Goal: Task Accomplishment & Management: Manage account settings

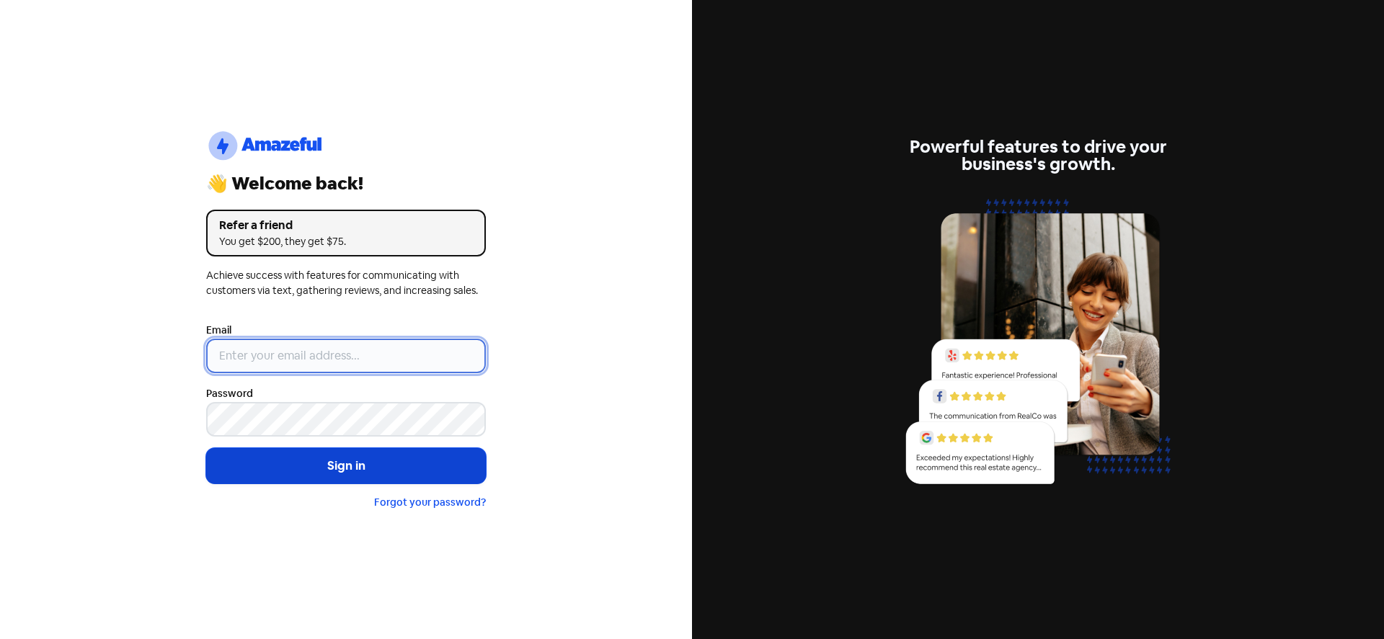
type input "[EMAIL_ADDRESS][DOMAIN_NAME]"
click at [363, 463] on button "Sign in" at bounding box center [346, 466] width 280 height 36
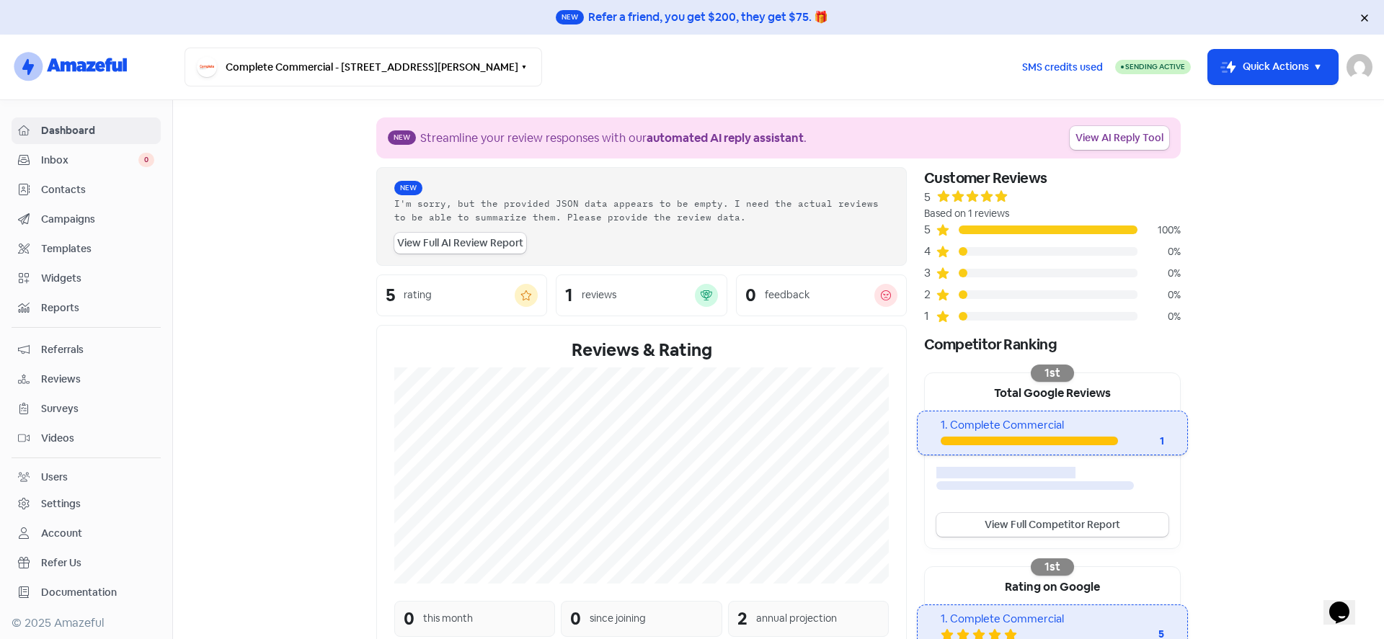
scroll to position [154, 0]
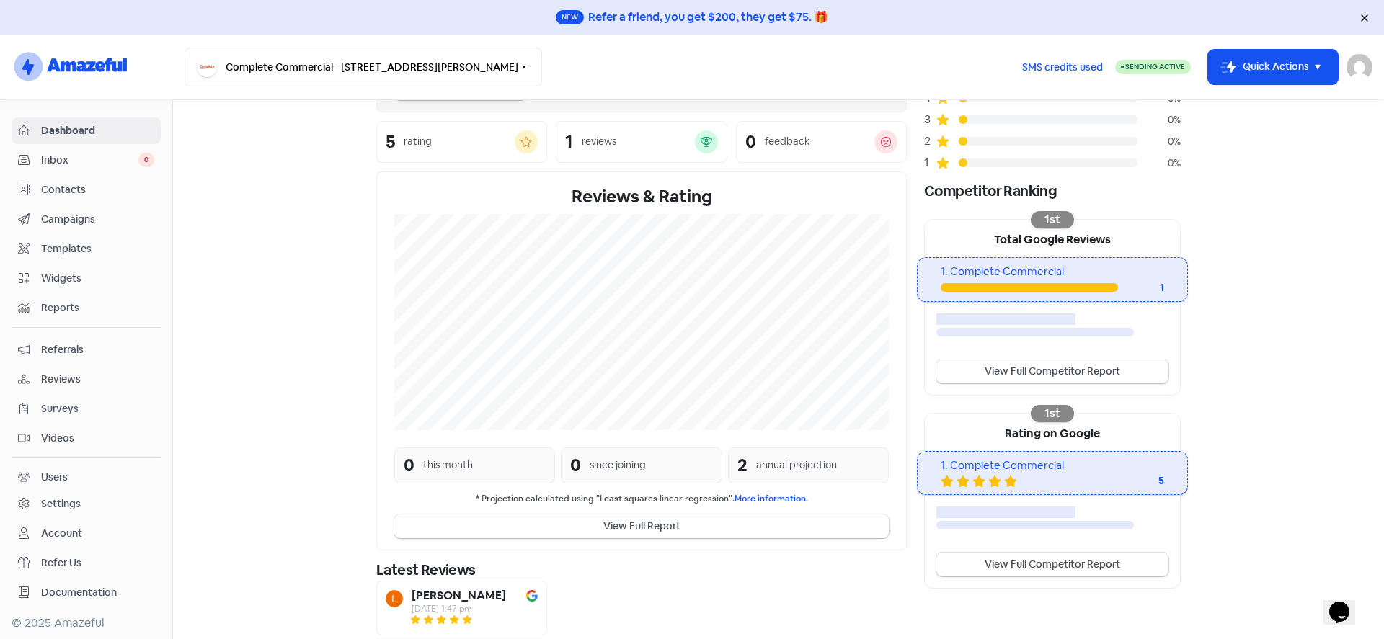
click at [88, 191] on span "Contacts" at bounding box center [97, 189] width 113 height 15
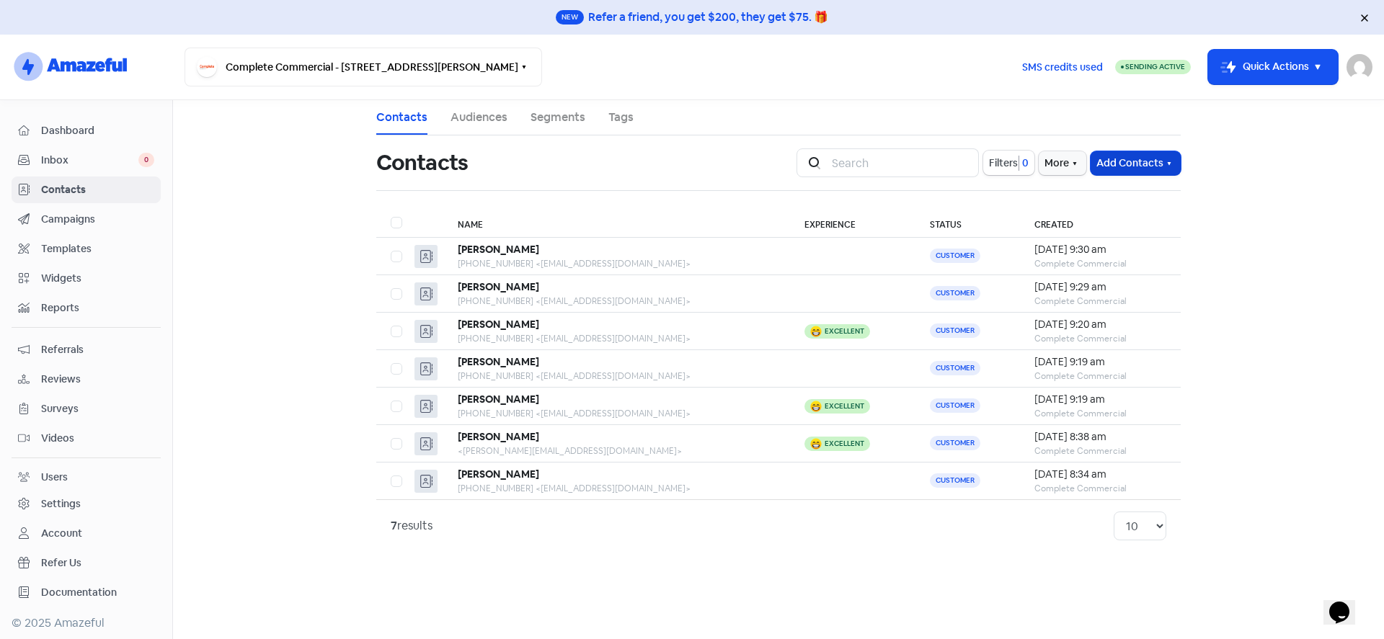
click at [1110, 161] on button "Add Contacts" at bounding box center [1136, 163] width 90 height 24
click at [1100, 192] on button "Add a contact" at bounding box center [1119, 194] width 123 height 29
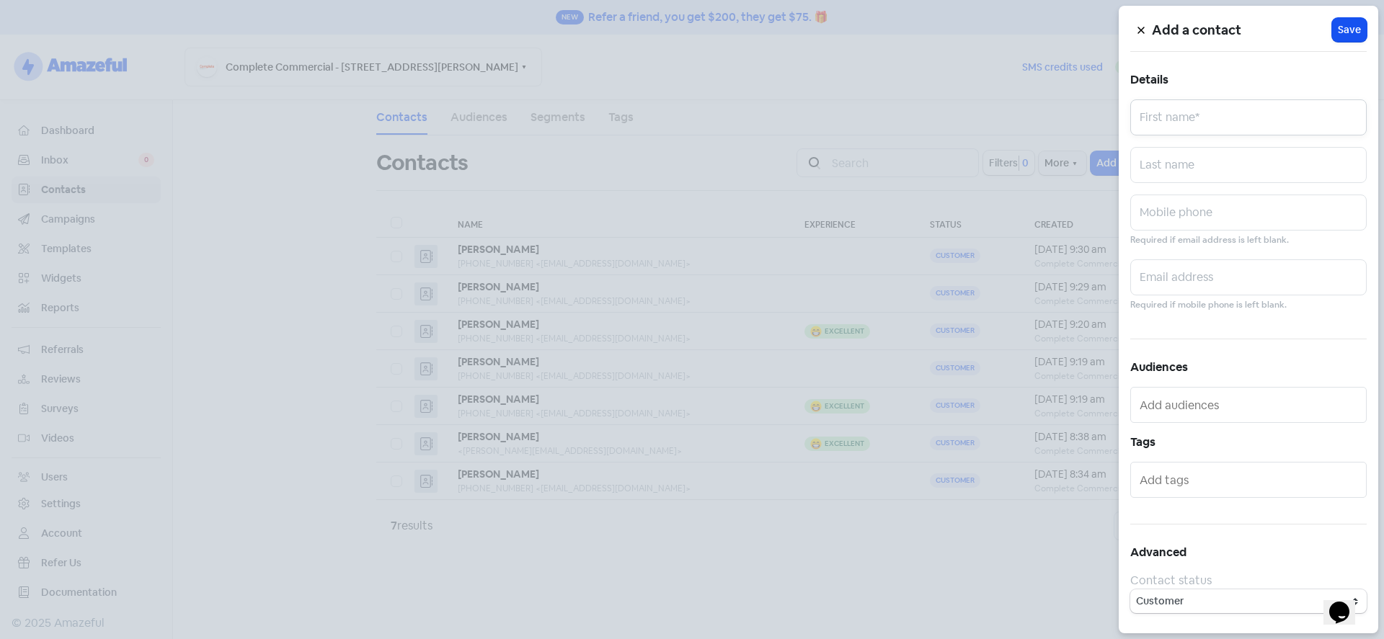
click at [1177, 133] on input "text" at bounding box center [1248, 117] width 236 height 36
type input "Mark"
type input "[PERSON_NAME]"
paste input "418 535 080"
click at [1156, 221] on input "0418 535 080" at bounding box center [1248, 213] width 236 height 36
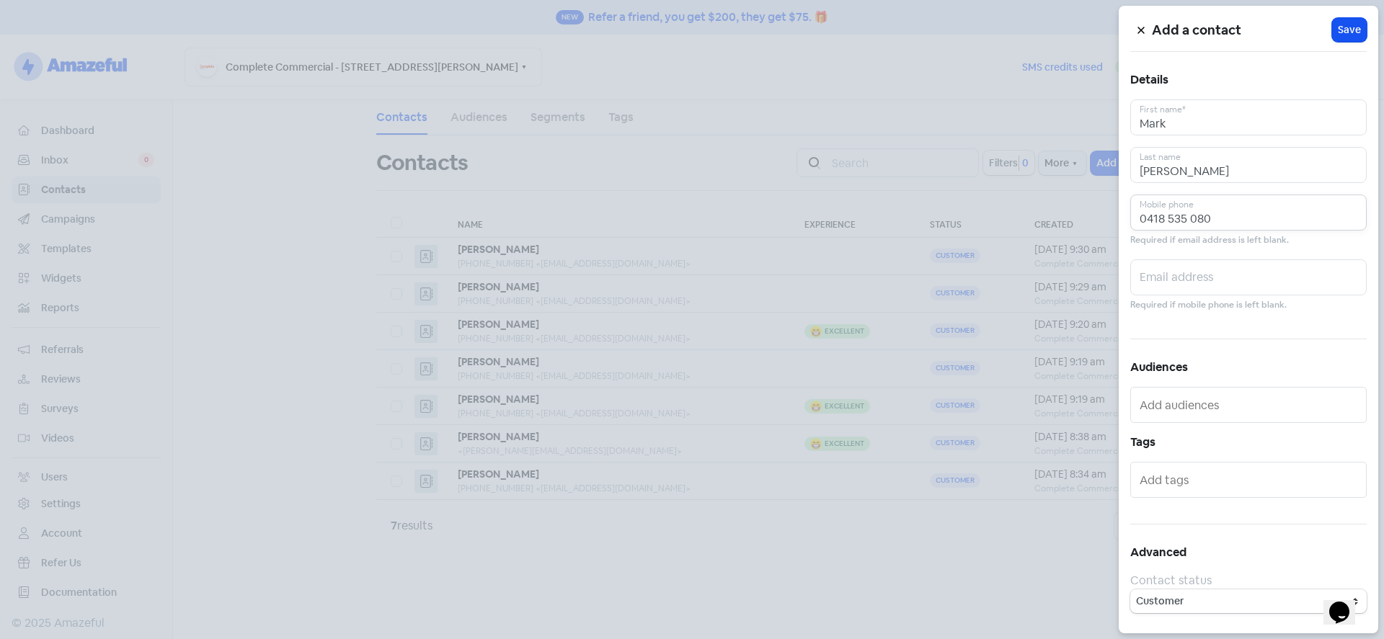
click at [1167, 218] on input "0418 535 080" at bounding box center [1248, 213] width 236 height 36
type input "0418 535 080"
click at [1174, 283] on input "text" at bounding box center [1248, 278] width 236 height 36
paste input "[EMAIL_ADDRESS][DOMAIN_NAME]"
click at [1161, 283] on input "[EMAIL_ADDRESS][DOMAIN_NAME]" at bounding box center [1248, 278] width 236 height 36
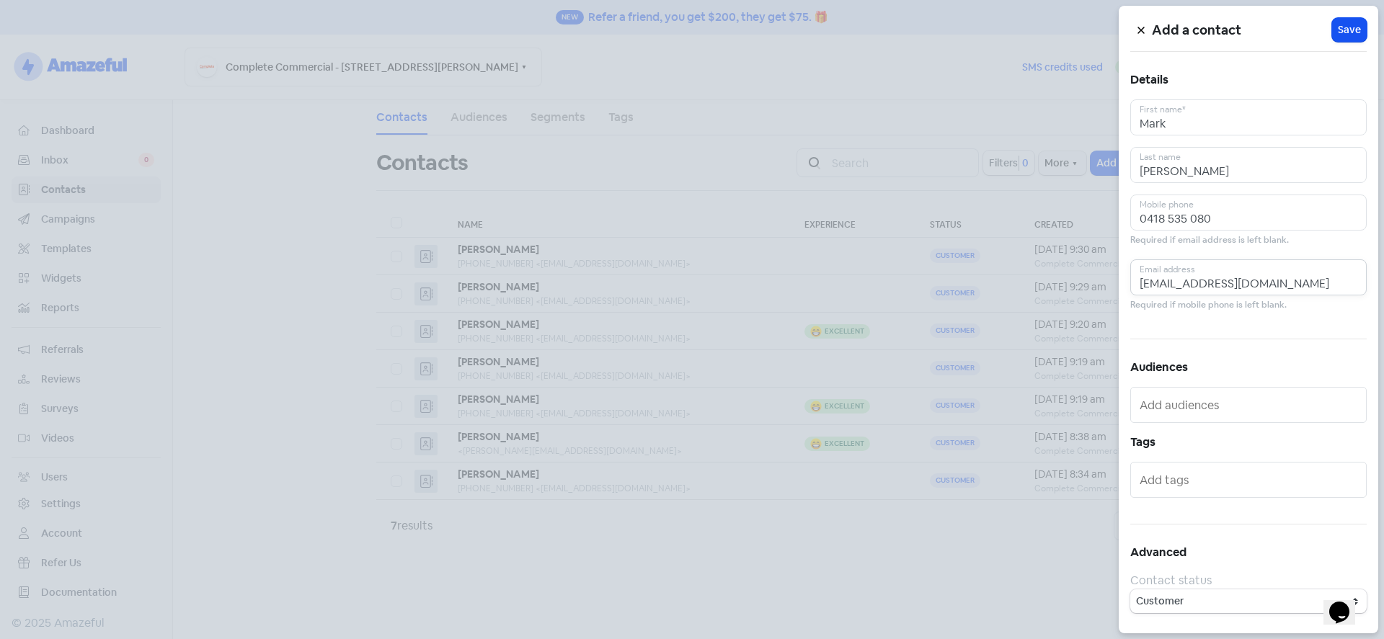
type input "[EMAIL_ADDRESS][DOMAIN_NAME]"
click at [1239, 412] on input "text" at bounding box center [1250, 405] width 221 height 23
click at [1222, 453] on span "Landlord - Ongoing" at bounding box center [1220, 455] width 169 height 17
click at [1201, 499] on input "text" at bounding box center [1250, 492] width 221 height 23
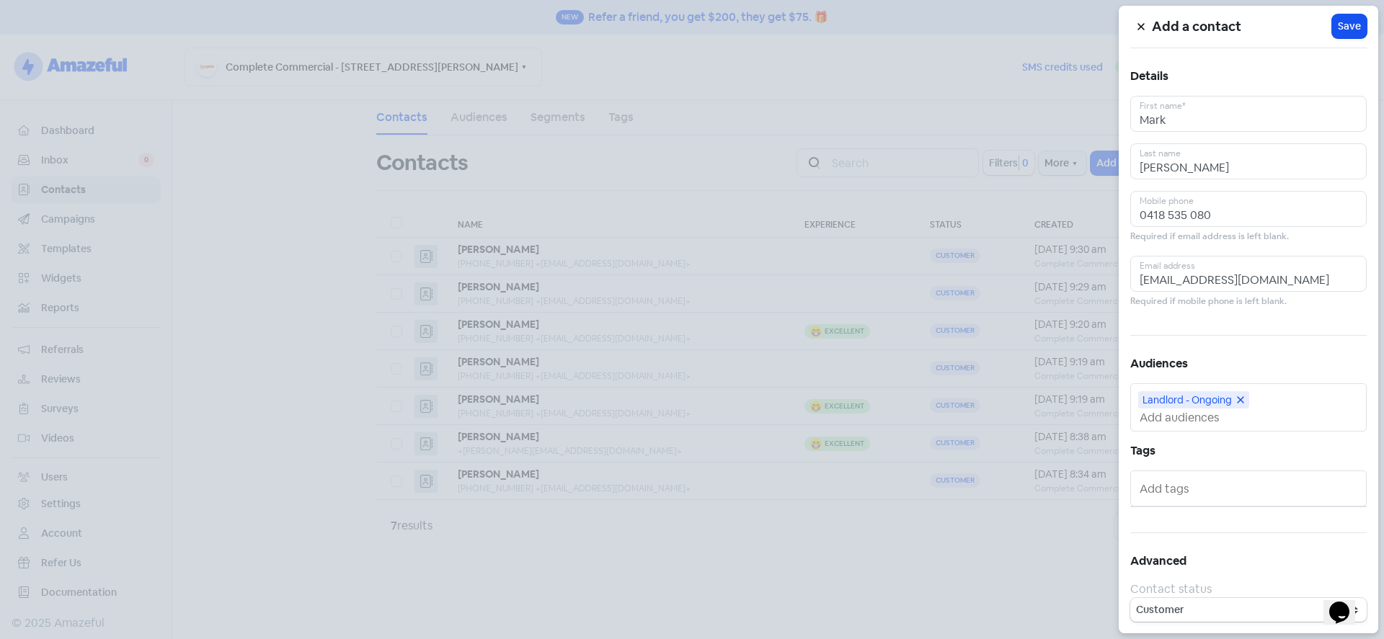
click at [1241, 402] on icon at bounding box center [1240, 400] width 9 height 9
click at [1195, 410] on input "text" at bounding box center [1250, 405] width 221 height 23
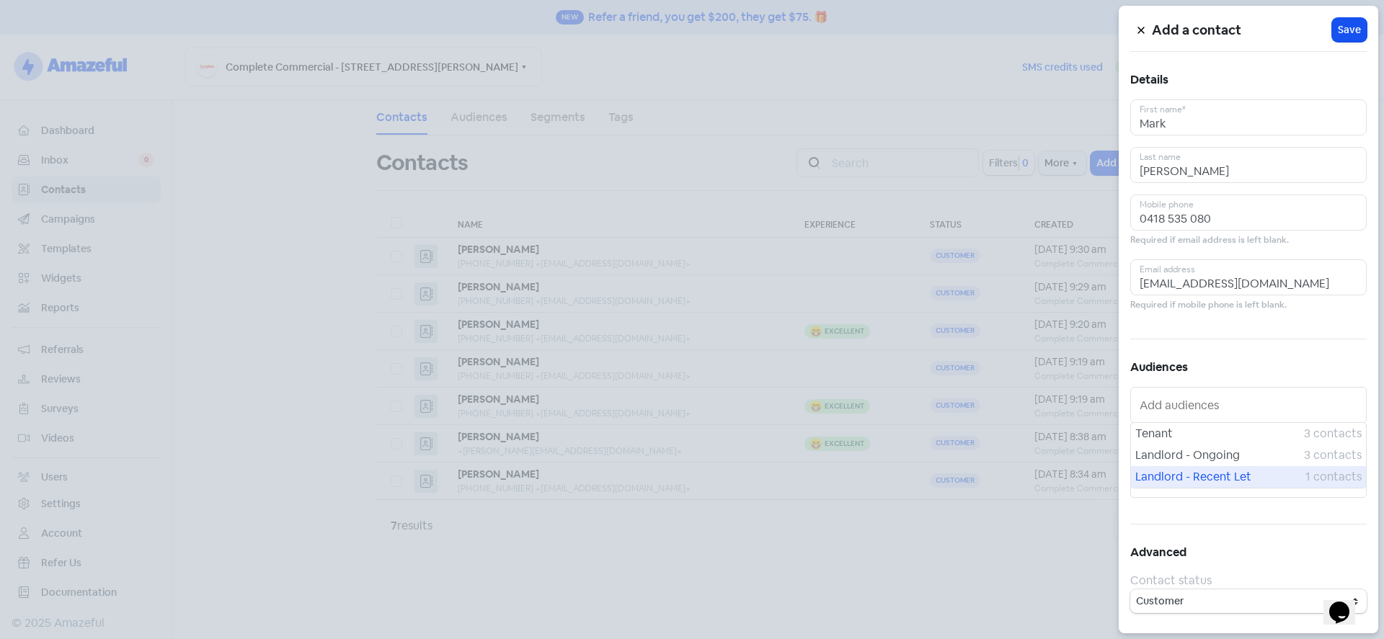
click at [1187, 476] on span "Landlord - Recent Let" at bounding box center [1221, 477] width 170 height 17
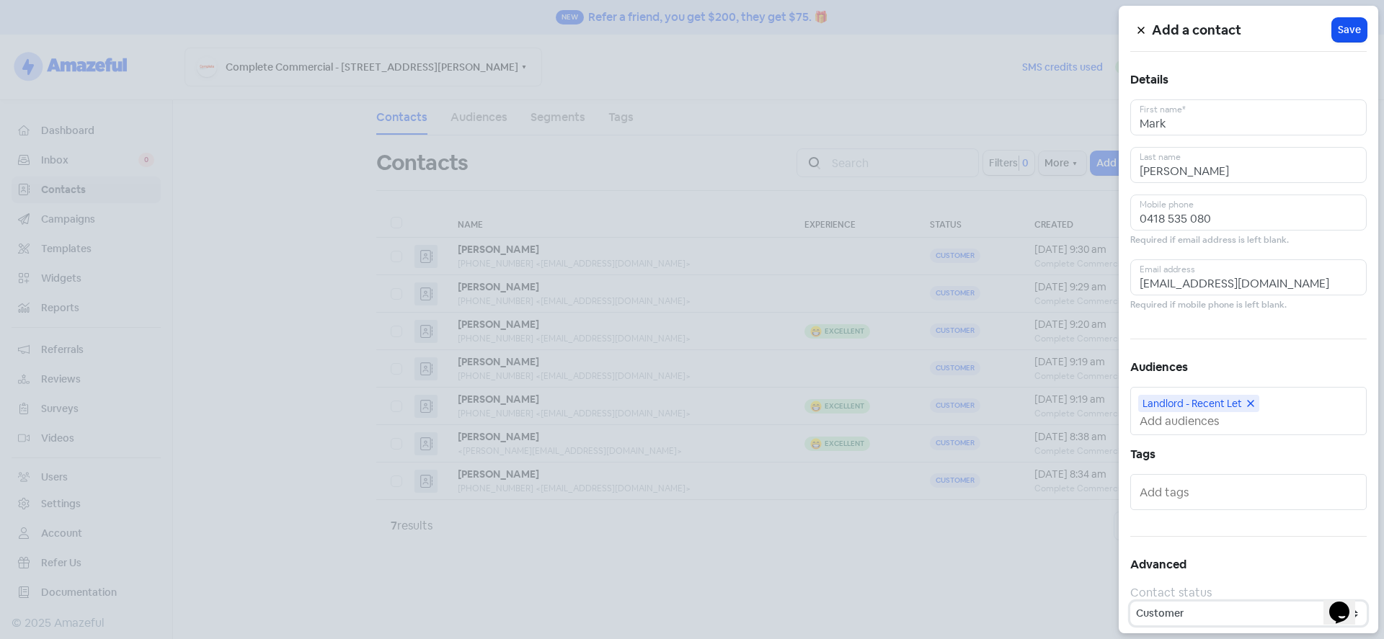
click at [1198, 614] on select "Customer Lead" at bounding box center [1248, 614] width 236 height 24
click at [1169, 608] on select "Customer Lead" at bounding box center [1248, 610] width 236 height 24
click at [1340, 25] on span "Save" at bounding box center [1349, 26] width 23 height 15
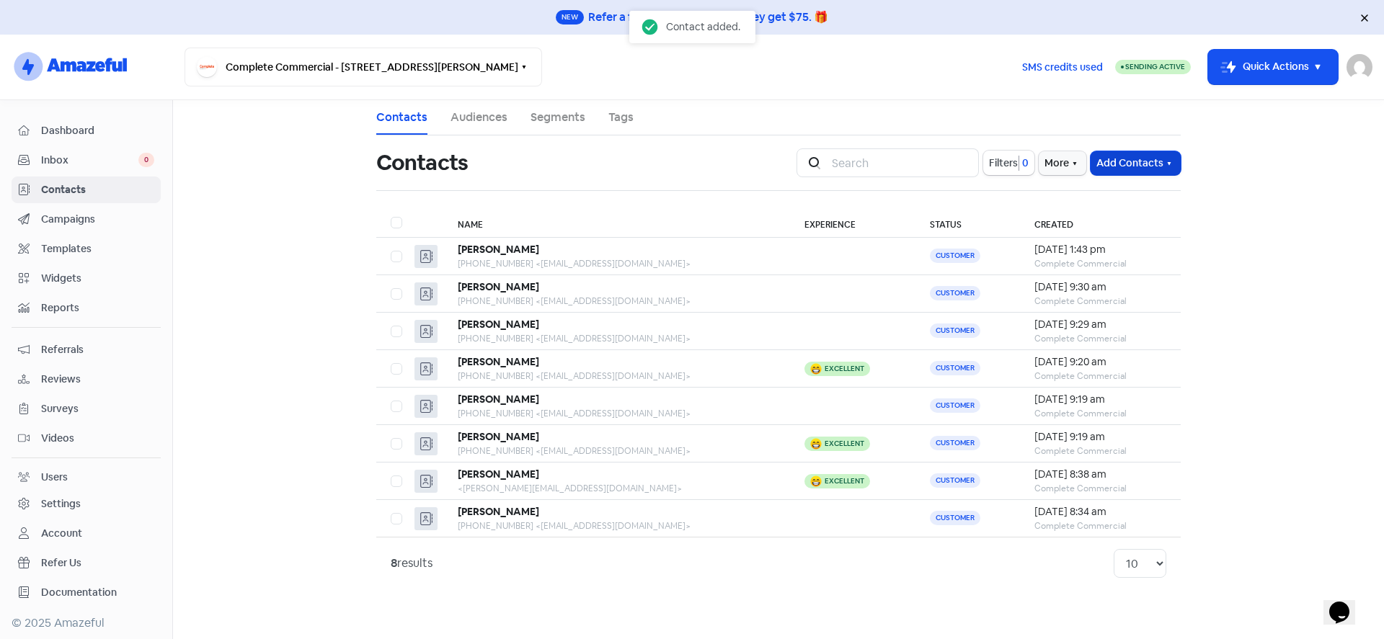
click at [1112, 160] on button "Add Contacts" at bounding box center [1136, 163] width 90 height 24
click at [1117, 198] on button "Add a contact" at bounding box center [1119, 194] width 123 height 29
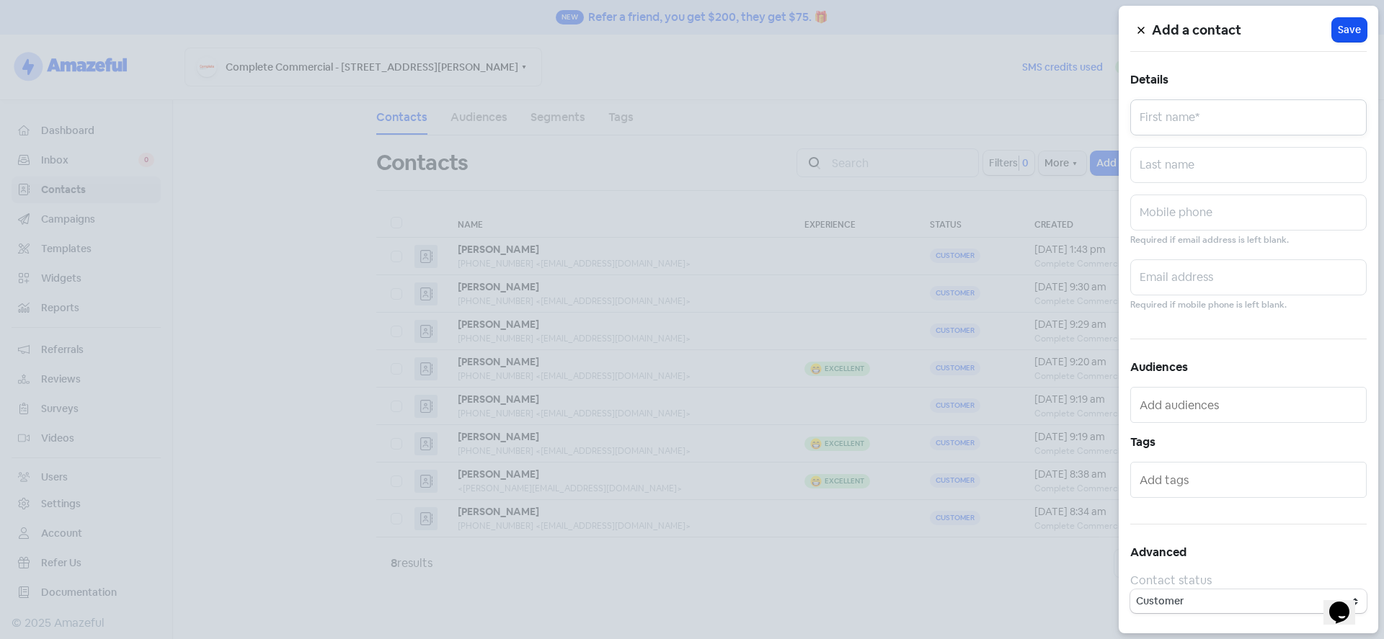
click at [1227, 130] on input "text" at bounding box center [1248, 117] width 236 height 36
type input "[PERSON_NAME]"
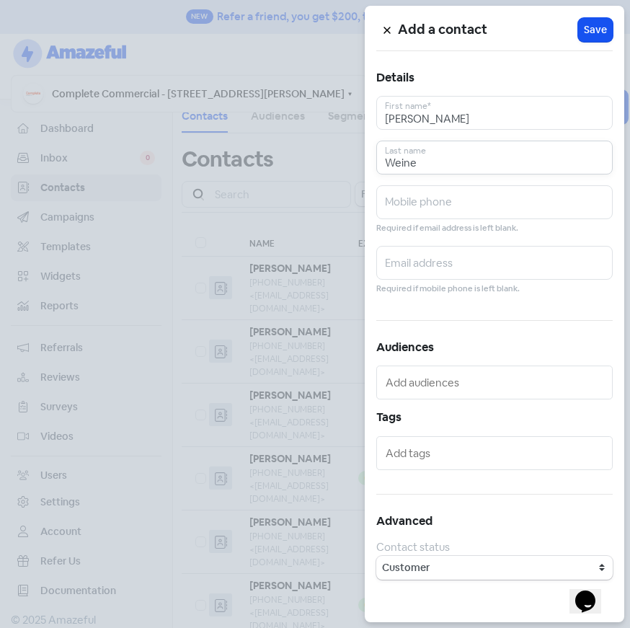
type input "Weine"
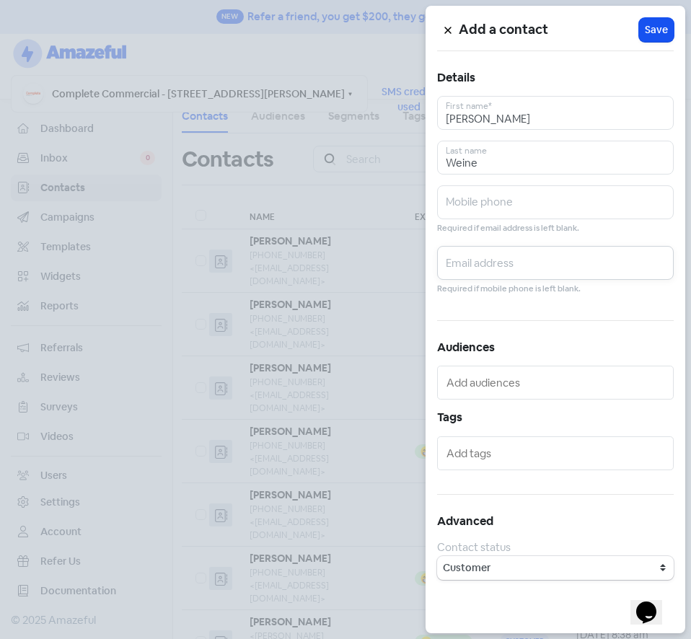
click at [492, 265] on input "text" at bounding box center [555, 263] width 236 height 34
paste input "[EMAIL_ADDRESS][DOMAIN_NAME]"
type input "[EMAIL_ADDRESS][DOMAIN_NAME]"
click at [497, 211] on input "text" at bounding box center [555, 202] width 236 height 34
paste input "0437 959 504"
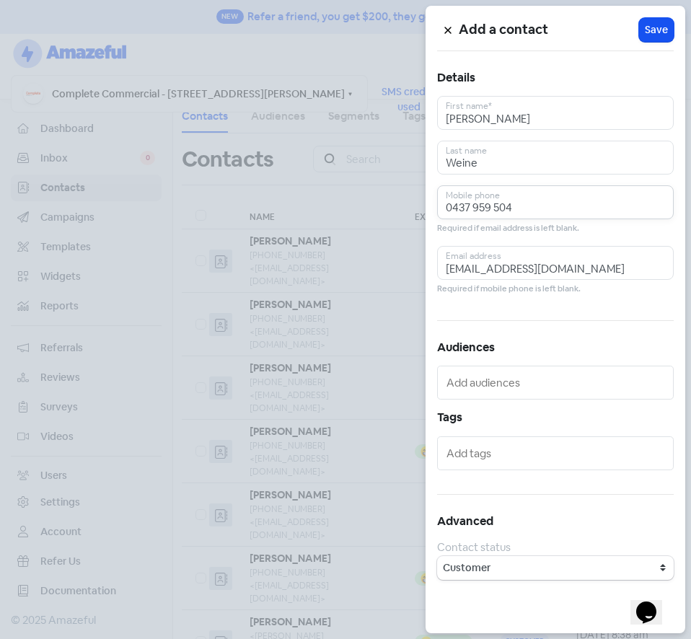
type input "0437 959 504"
click at [488, 382] on input "text" at bounding box center [556, 383] width 221 height 22
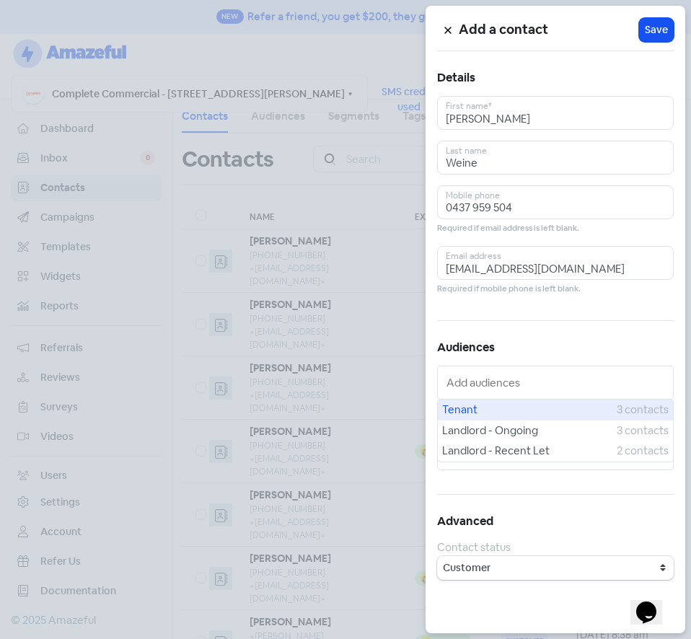
click at [519, 407] on span "Tenant" at bounding box center [529, 410] width 174 height 17
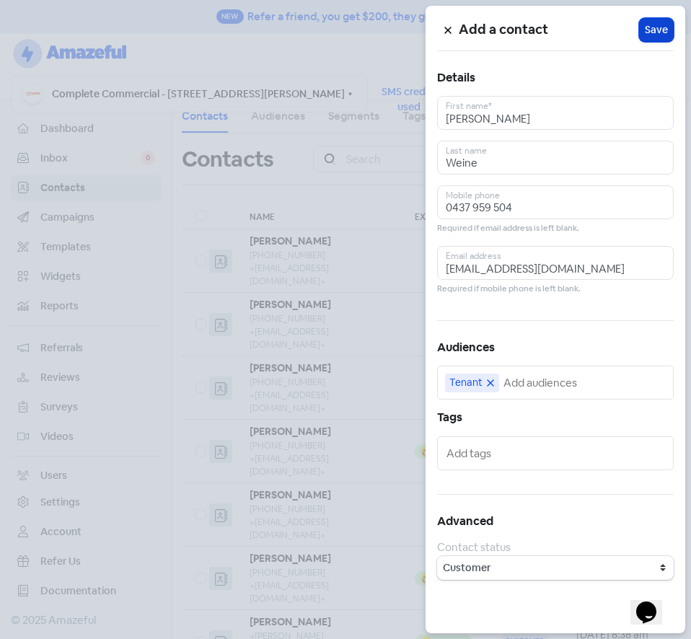
click at [652, 32] on span "Save" at bounding box center [656, 29] width 23 height 15
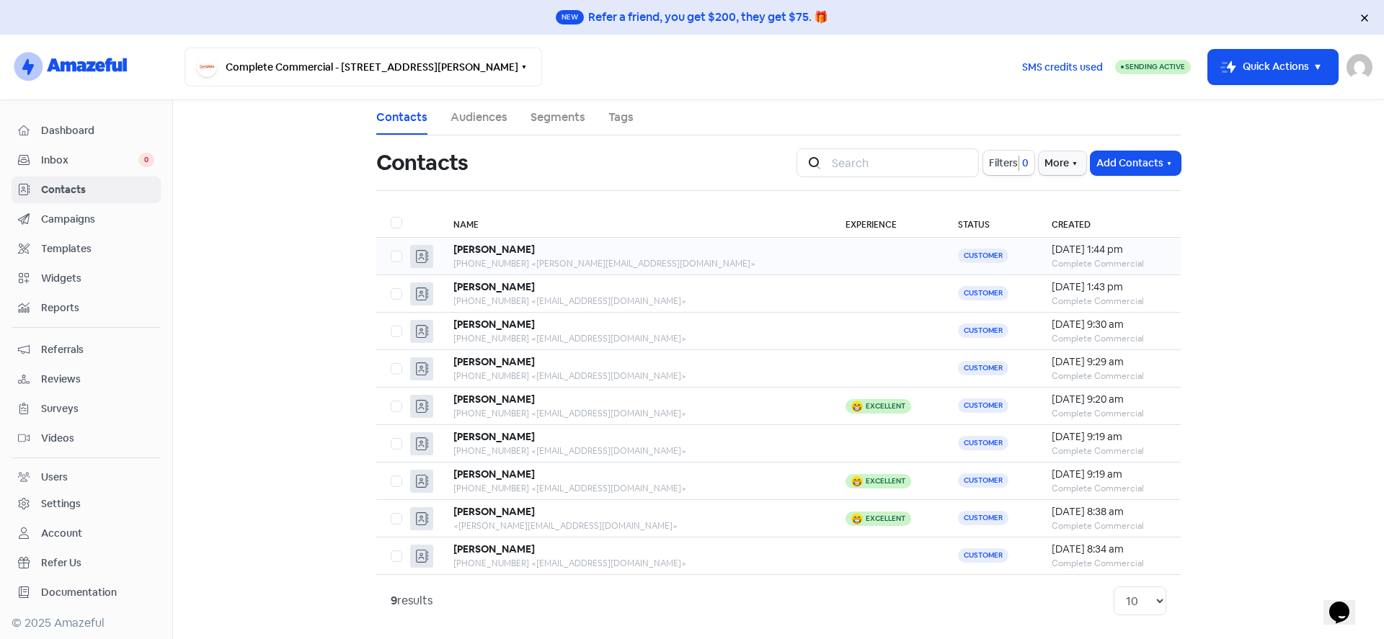
click at [613, 255] on div "[PERSON_NAME]" at bounding box center [634, 249] width 363 height 15
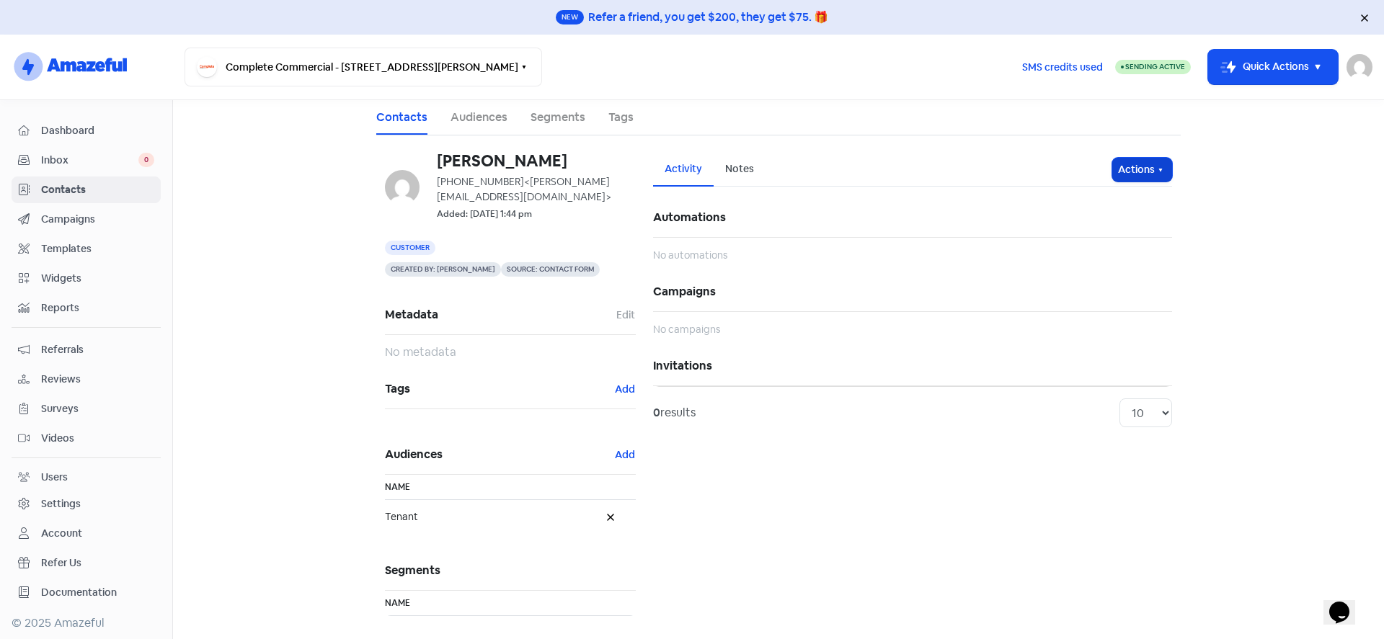
click at [1160, 169] on icon "button" at bounding box center [1161, 170] width 4 height 3
click at [1316, 185] on main "Contacts Audiences Segments Tags [PERSON_NAME] [PHONE_NUMBER] <[EMAIL_ADDRESS][…" at bounding box center [778, 369] width 1211 height 539
click at [57, 218] on span "Campaigns" at bounding box center [97, 219] width 113 height 15
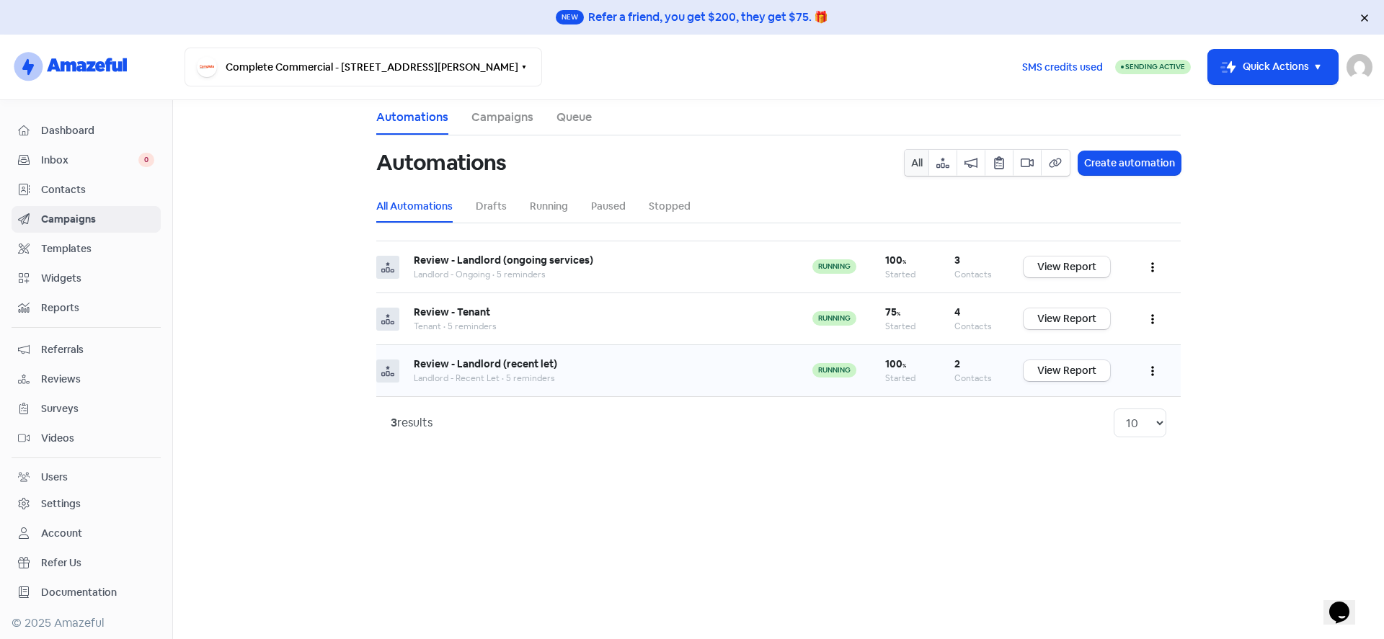
click at [1150, 373] on button "button" at bounding box center [1152, 371] width 27 height 34
click at [691, 377] on div "Landlord - Recent Let • 5 reminders" at bounding box center [599, 378] width 370 height 13
click at [458, 362] on b "Review - Landlord (recent let)" at bounding box center [485, 364] width 143 height 13
click at [58, 187] on span "Contacts" at bounding box center [97, 189] width 113 height 15
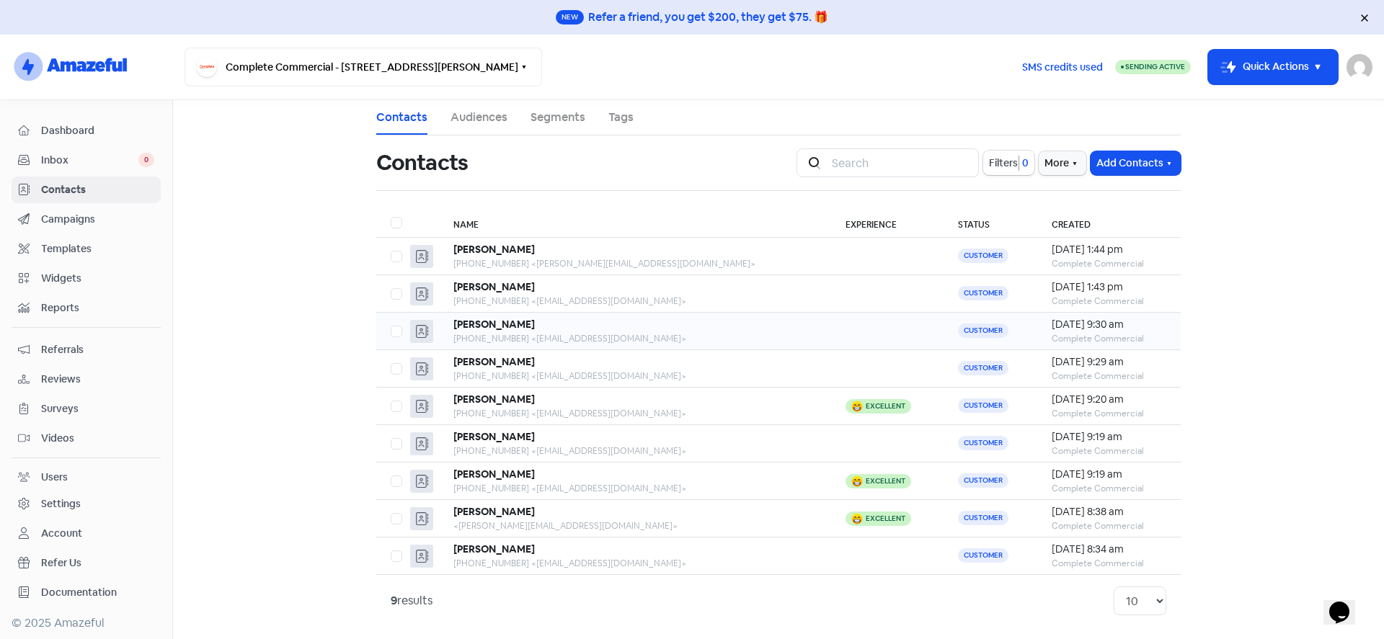
click at [531, 329] on b "[PERSON_NAME]" at bounding box center [493, 324] width 81 height 13
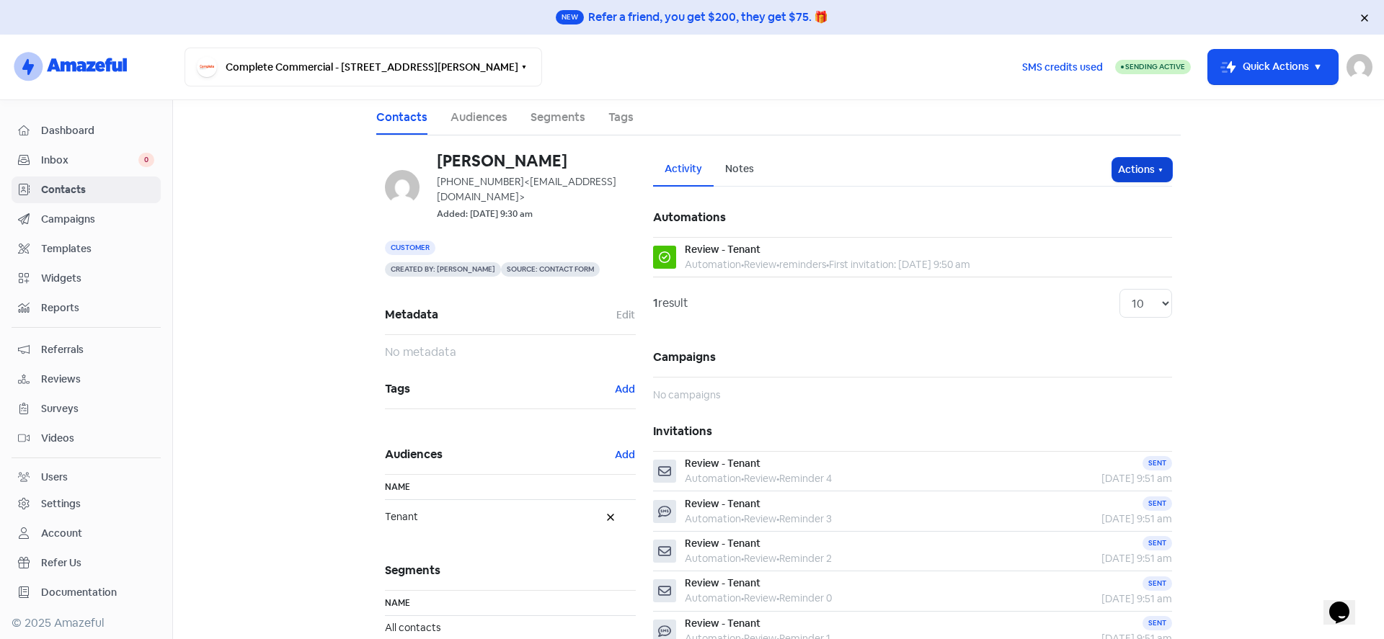
click at [1161, 173] on icon "button" at bounding box center [1161, 170] width 12 height 12
click at [1160, 173] on icon "button" at bounding box center [1161, 170] width 12 height 12
click at [55, 153] on span "Inbox" at bounding box center [89, 158] width 97 height 15
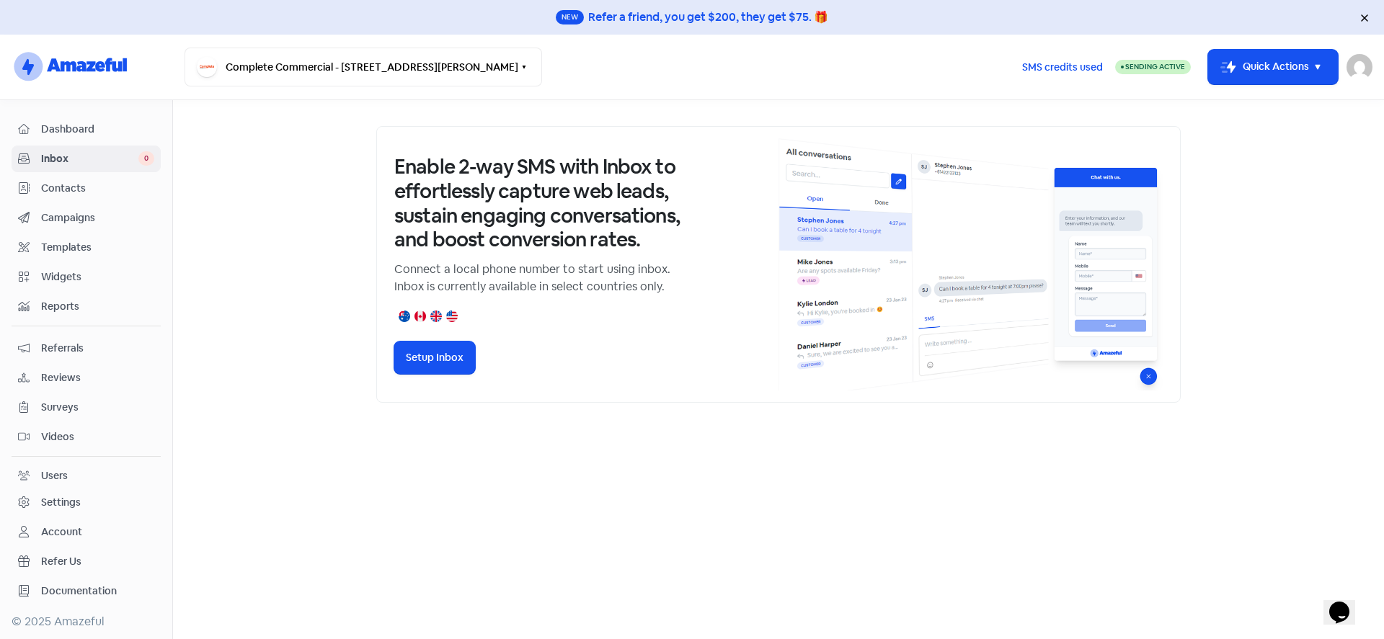
click at [79, 129] on span "Dashboard" at bounding box center [97, 129] width 113 height 15
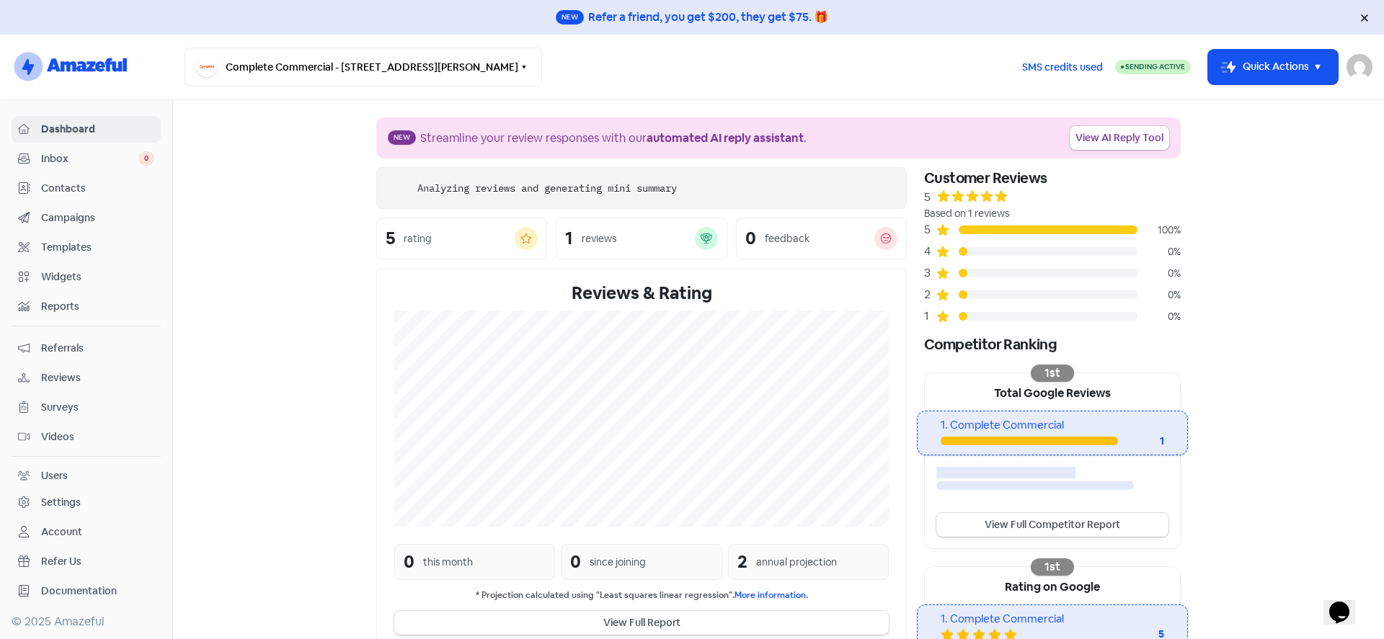
click at [71, 188] on span "Contacts" at bounding box center [97, 188] width 113 height 15
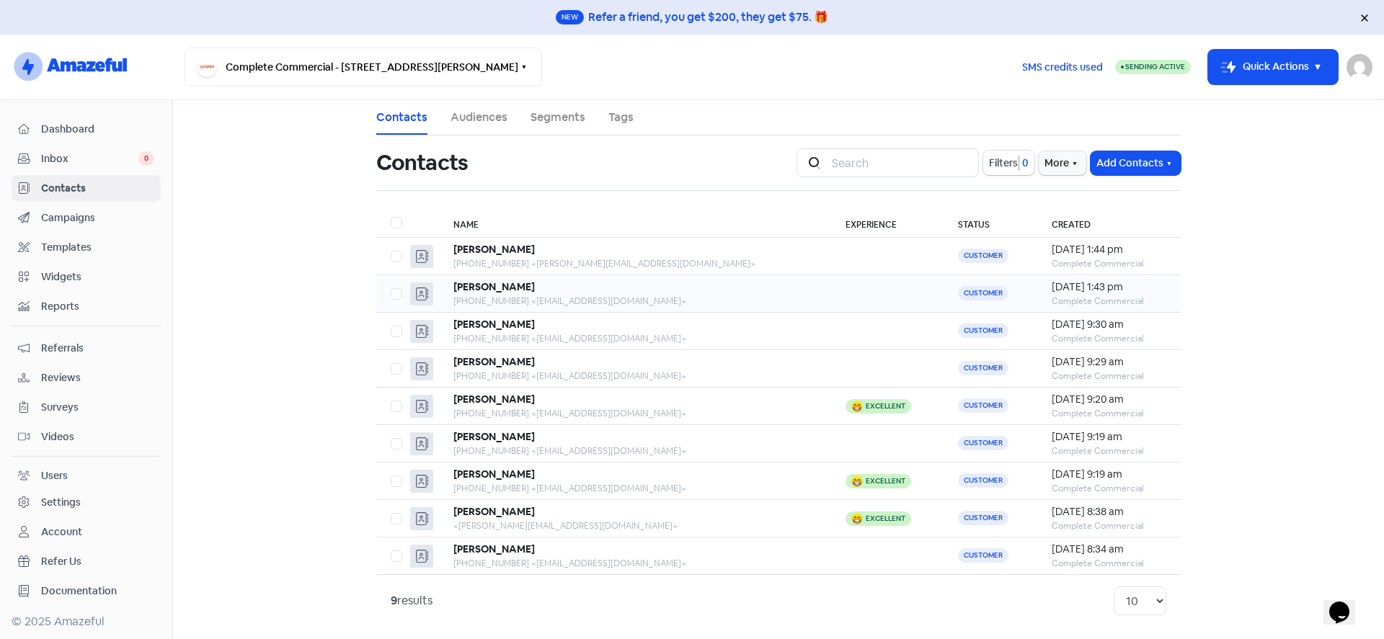
click at [391, 286] on label at bounding box center [391, 286] width 0 height 0
click at [396, 294] on input "checkbox" at bounding box center [395, 290] width 9 height 9
checkbox input "true"
click at [779, 159] on icon "button" at bounding box center [781, 164] width 12 height 12
click at [775, 160] on icon "button" at bounding box center [781, 164] width 12 height 12
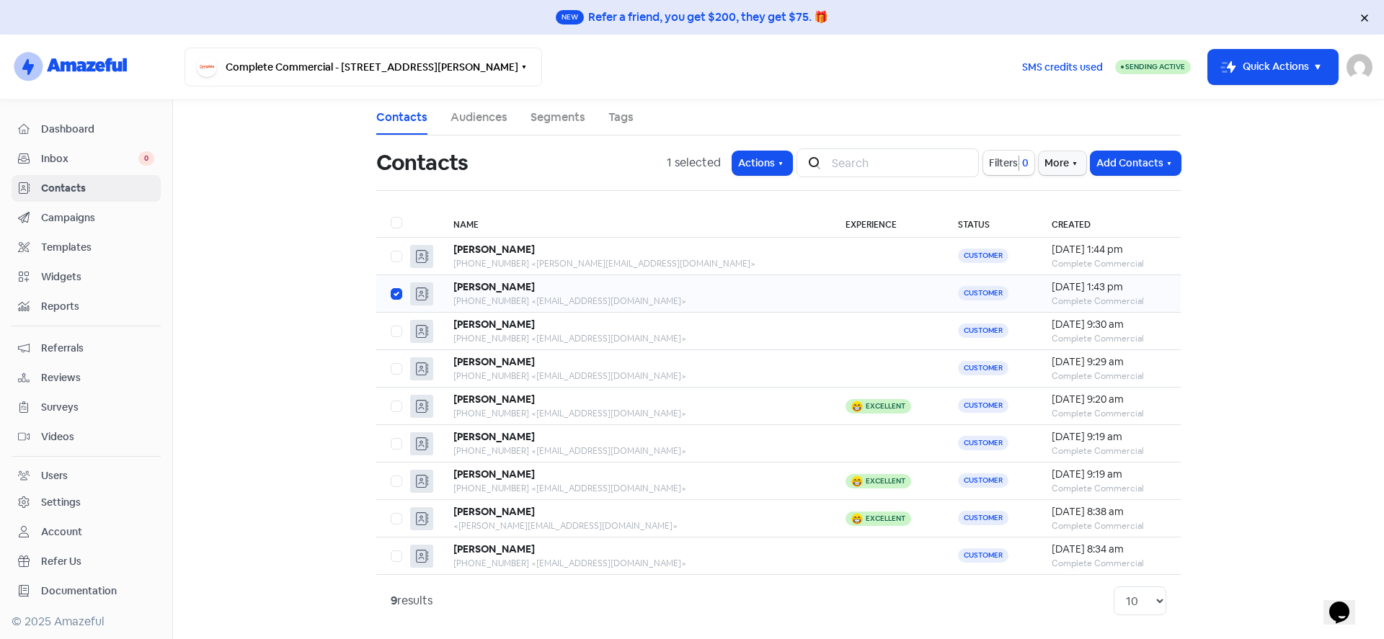
click at [499, 292] on b "[PERSON_NAME]" at bounding box center [493, 286] width 81 height 13
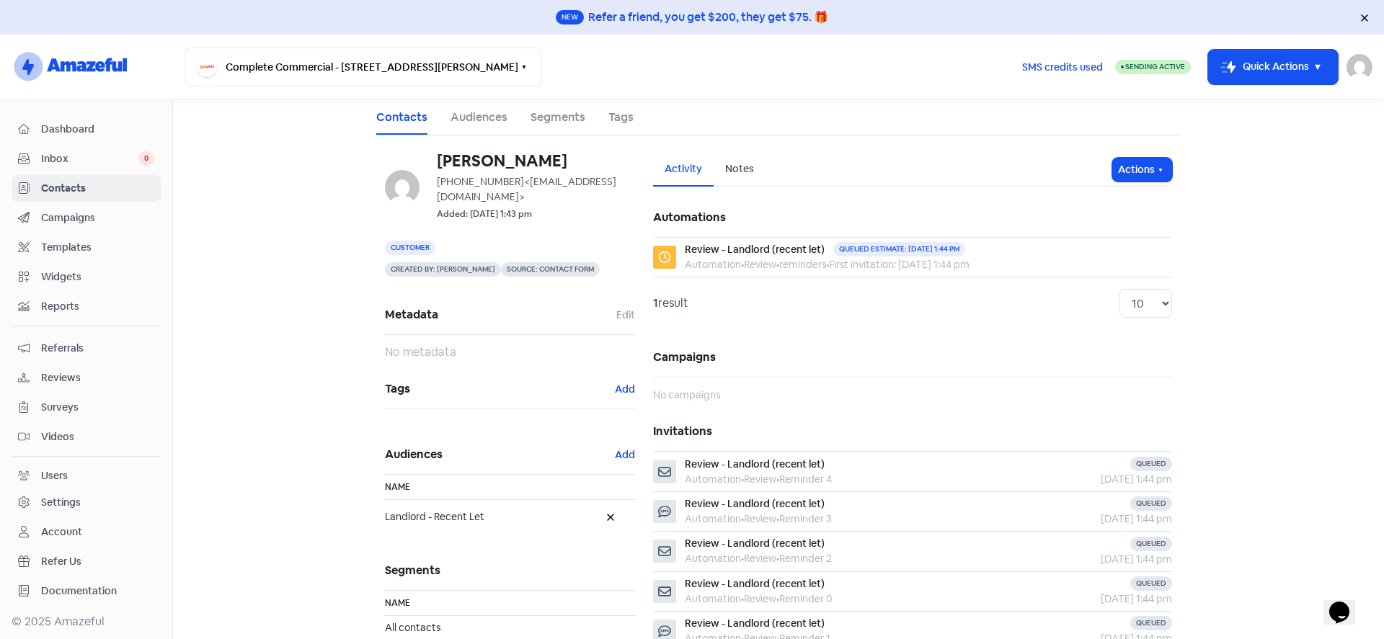
click at [81, 185] on span "Contacts" at bounding box center [97, 188] width 113 height 15
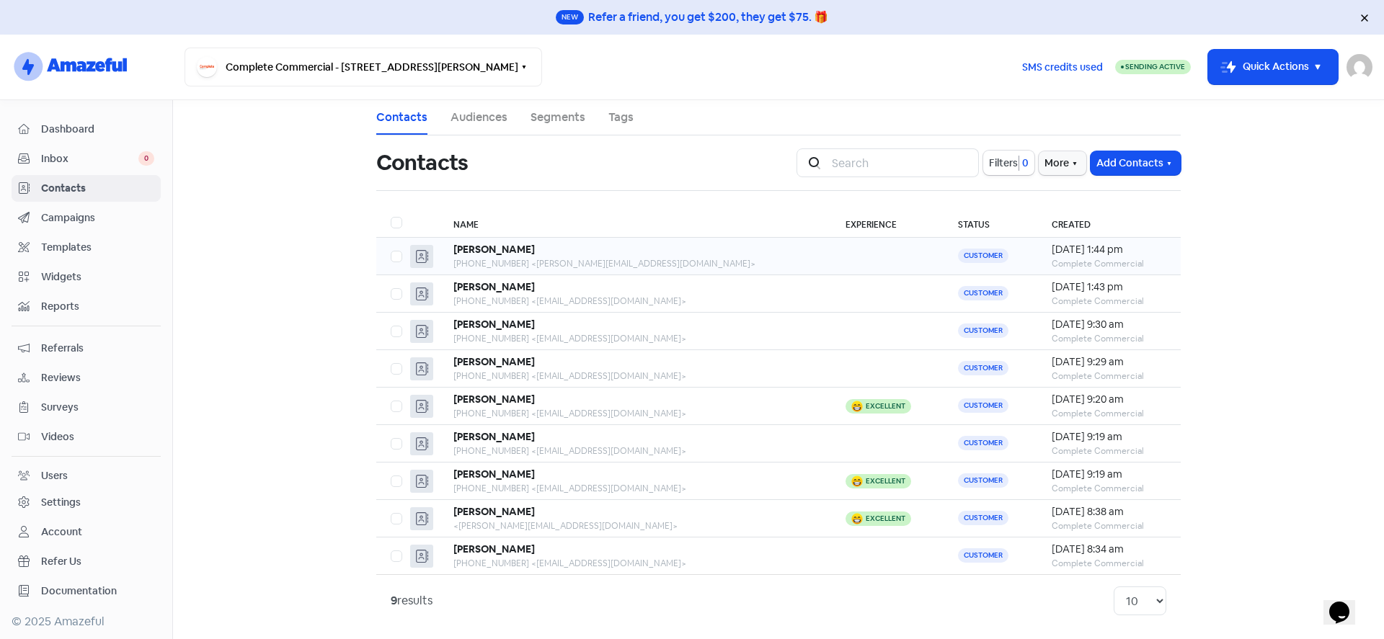
click at [473, 246] on b "[PERSON_NAME]" at bounding box center [493, 249] width 81 height 13
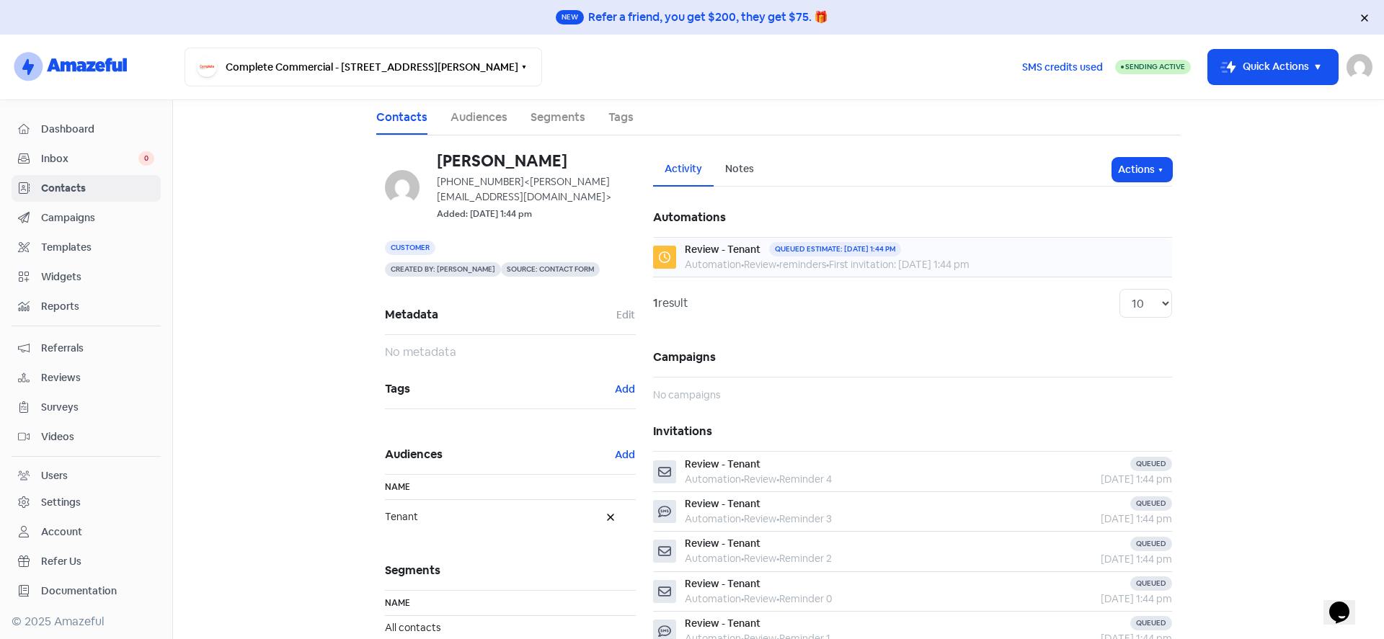
click at [732, 252] on div "Review - Tenant" at bounding box center [723, 249] width 76 height 15
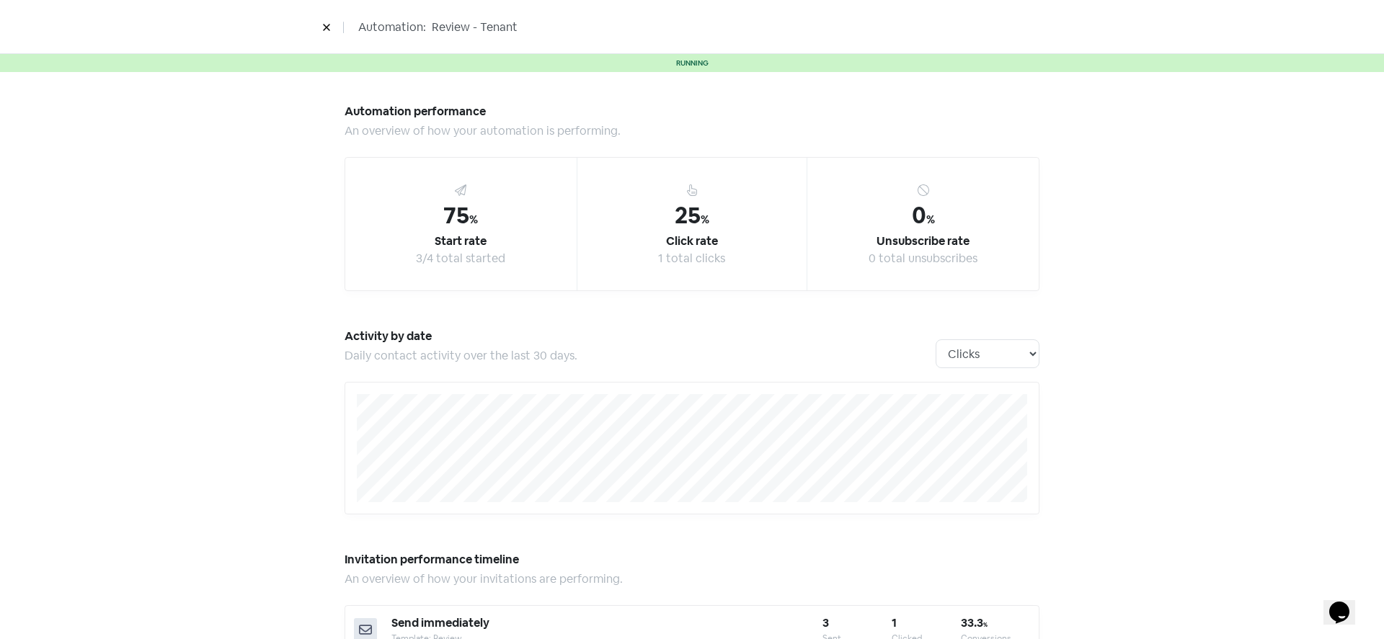
click at [329, 23] on icon at bounding box center [326, 27] width 9 height 9
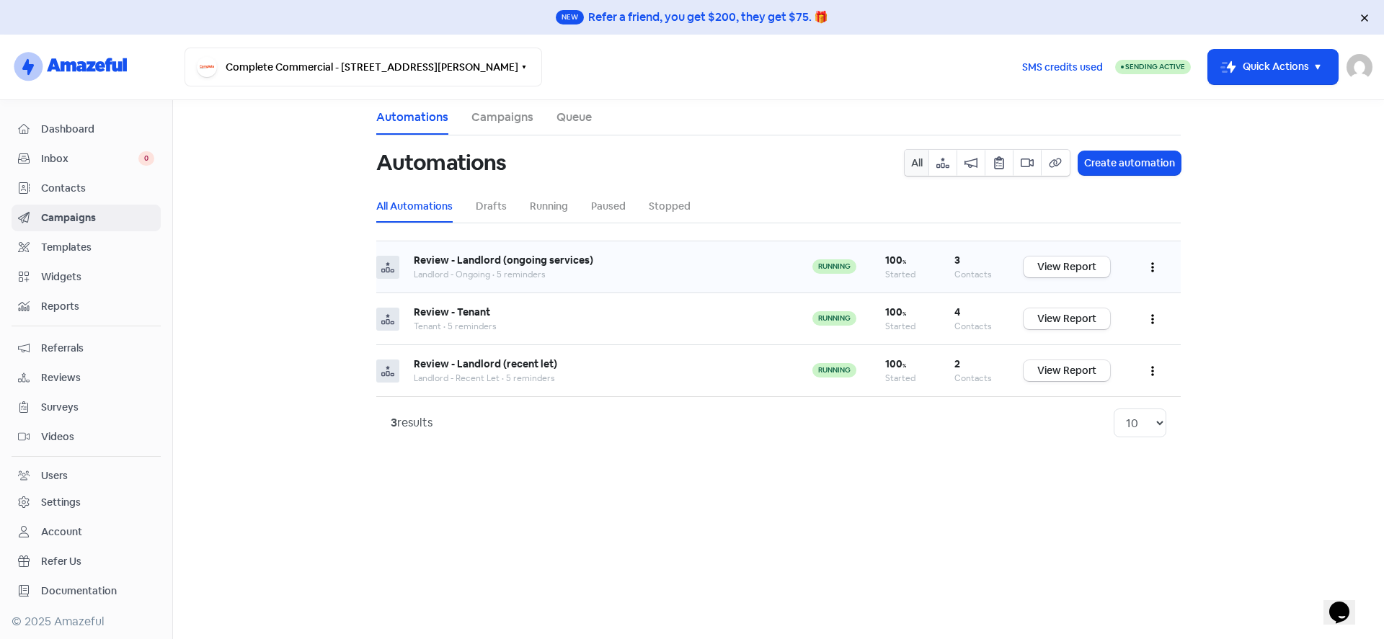
click at [397, 271] on div at bounding box center [387, 267] width 23 height 23
click at [527, 257] on b "Review - Landlord (ongoing services)" at bounding box center [504, 260] width 180 height 13
click at [1160, 265] on button "button" at bounding box center [1152, 267] width 27 height 34
click at [889, 278] on div "Started" at bounding box center [905, 274] width 40 height 13
click at [741, 278] on div "Landlord - Ongoing • 5 reminders" at bounding box center [599, 274] width 370 height 13
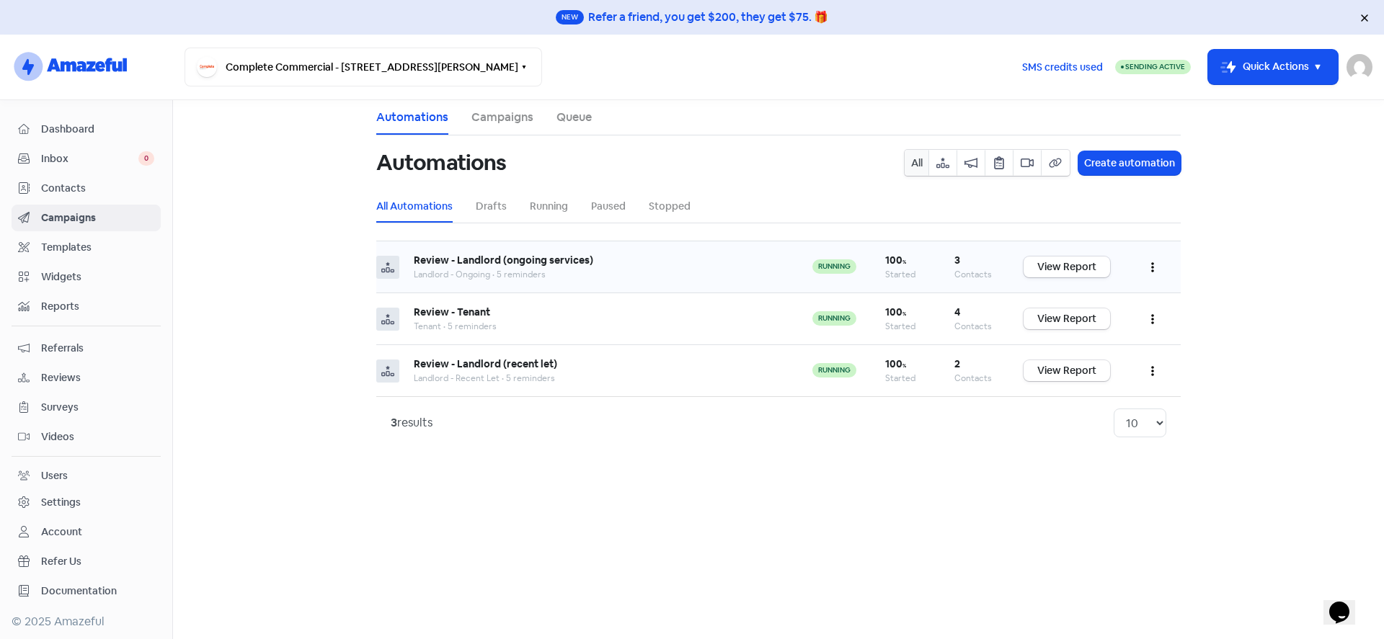
click at [516, 277] on div "Landlord - Ongoing • 5 reminders" at bounding box center [599, 274] width 370 height 13
click at [516, 252] on td "Review - Landlord (ongoing services) Landlord - Ongoing • 5 reminders" at bounding box center [598, 268] width 399 height 52
click at [1066, 267] on link "View Report" at bounding box center [1067, 267] width 87 height 21
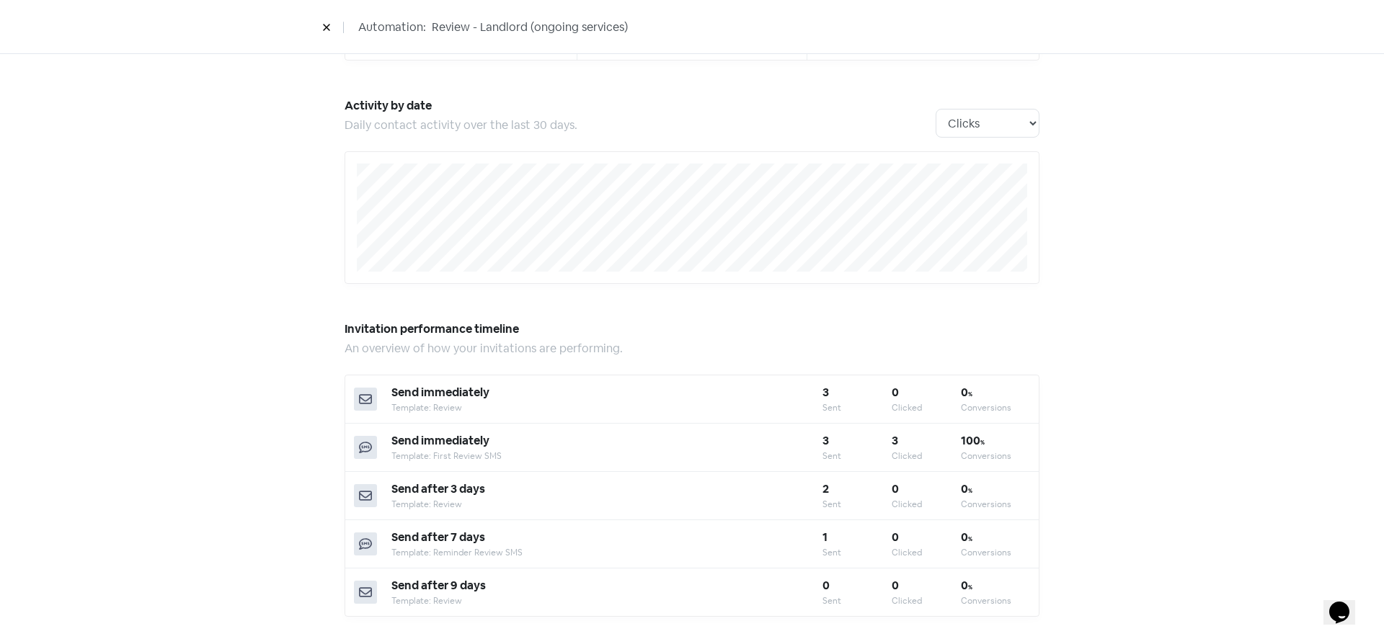
scroll to position [308, 0]
